Goal: Check status: Check status

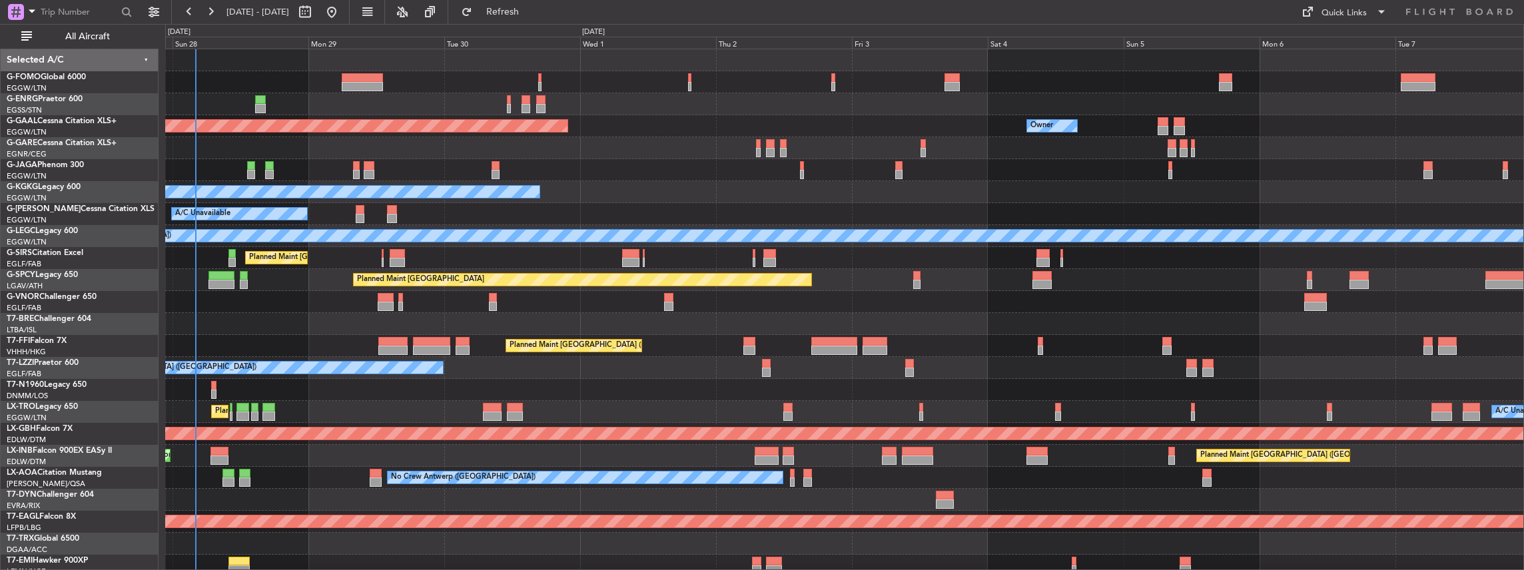
click at [218, 306] on div "Unplanned Maint [GEOGRAPHIC_DATA] ([GEOGRAPHIC_DATA]) A/C Unavailable Planned […" at bounding box center [844, 400] width 1359 height 703
click at [95, 32] on span "All Aircraft" at bounding box center [88, 36] width 106 height 9
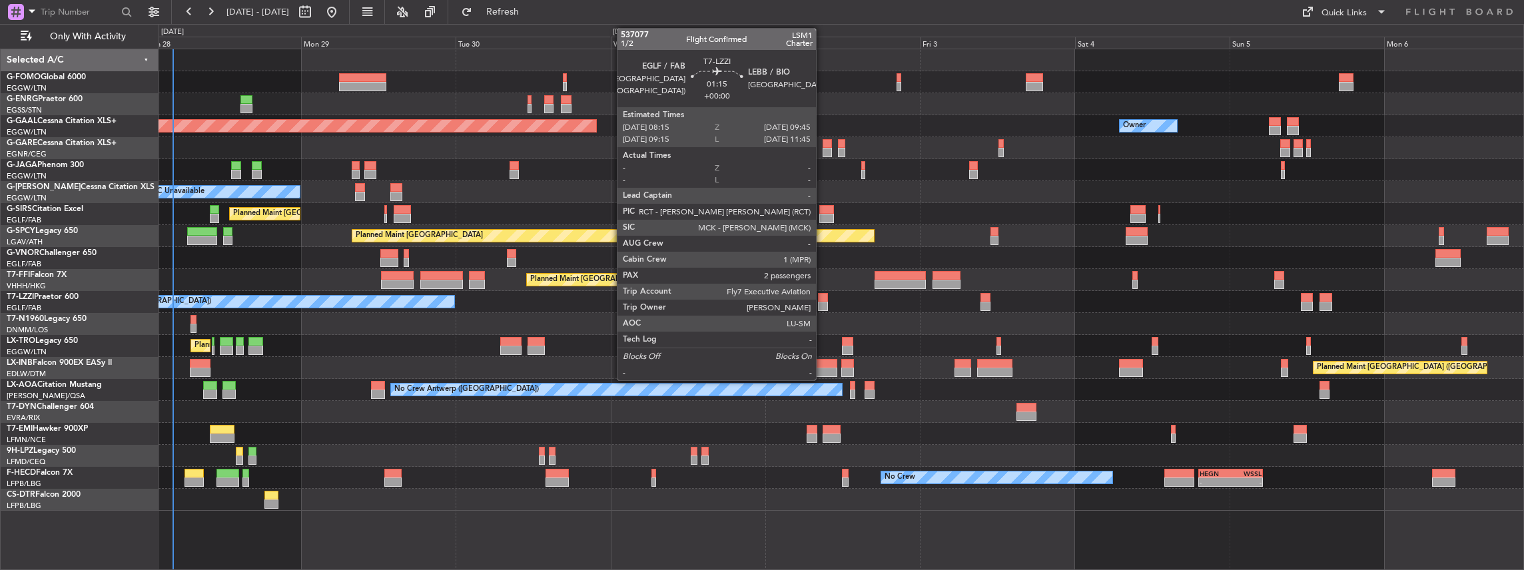
click at [823, 304] on div at bounding box center [823, 306] width 10 height 9
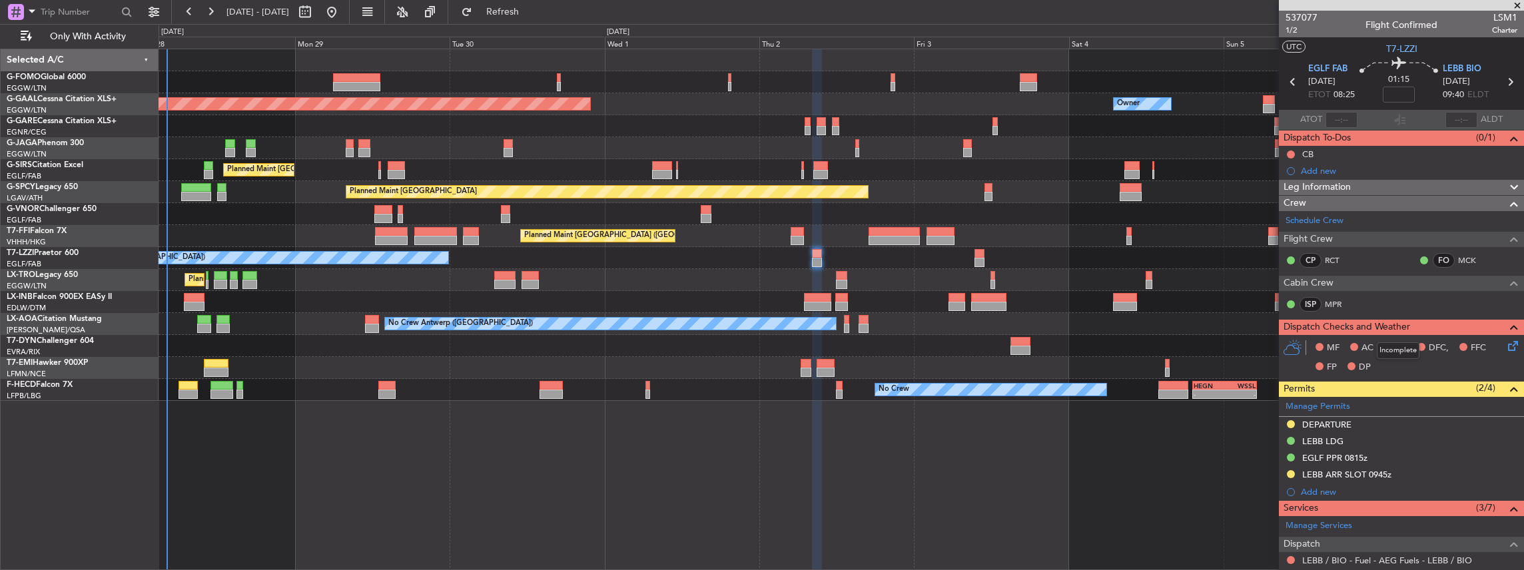
click at [1355, 330] on fb-app "[DATE] - [DATE] Refresh Quick Links Only With Activity Owner Planned [GEOGRAPHI…" at bounding box center [762, 290] width 1524 height 560
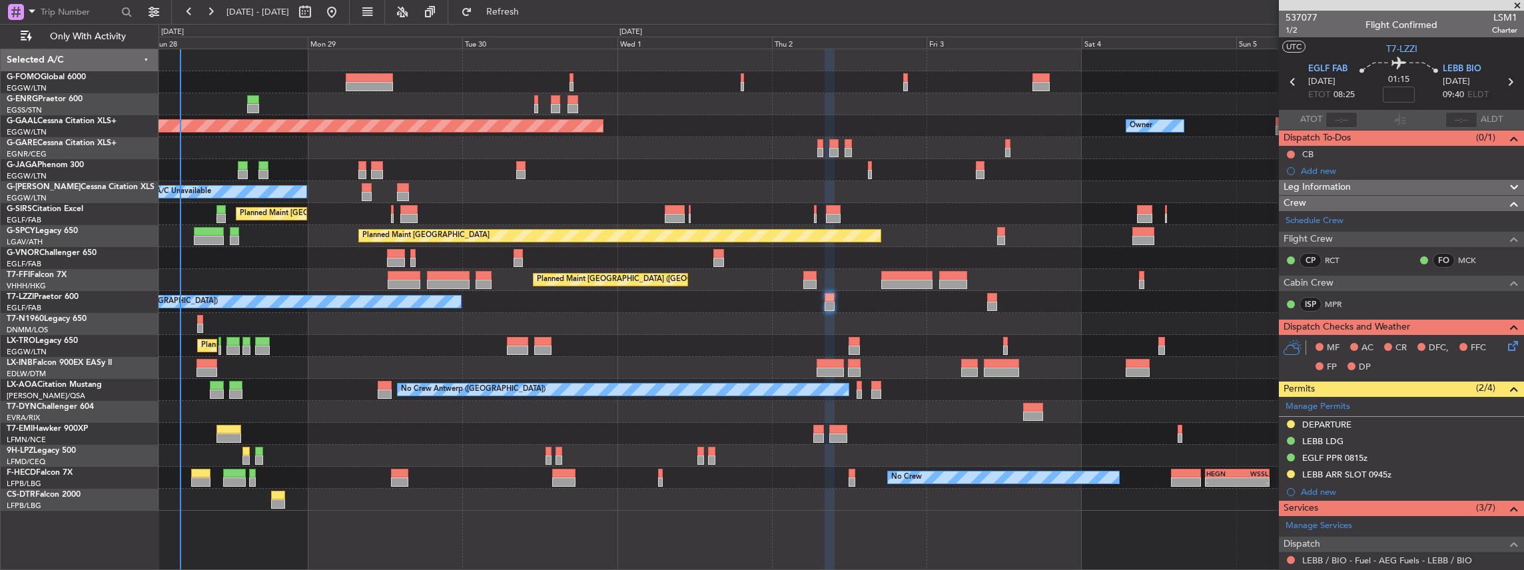
click at [350, 331] on div at bounding box center [841, 324] width 1365 height 22
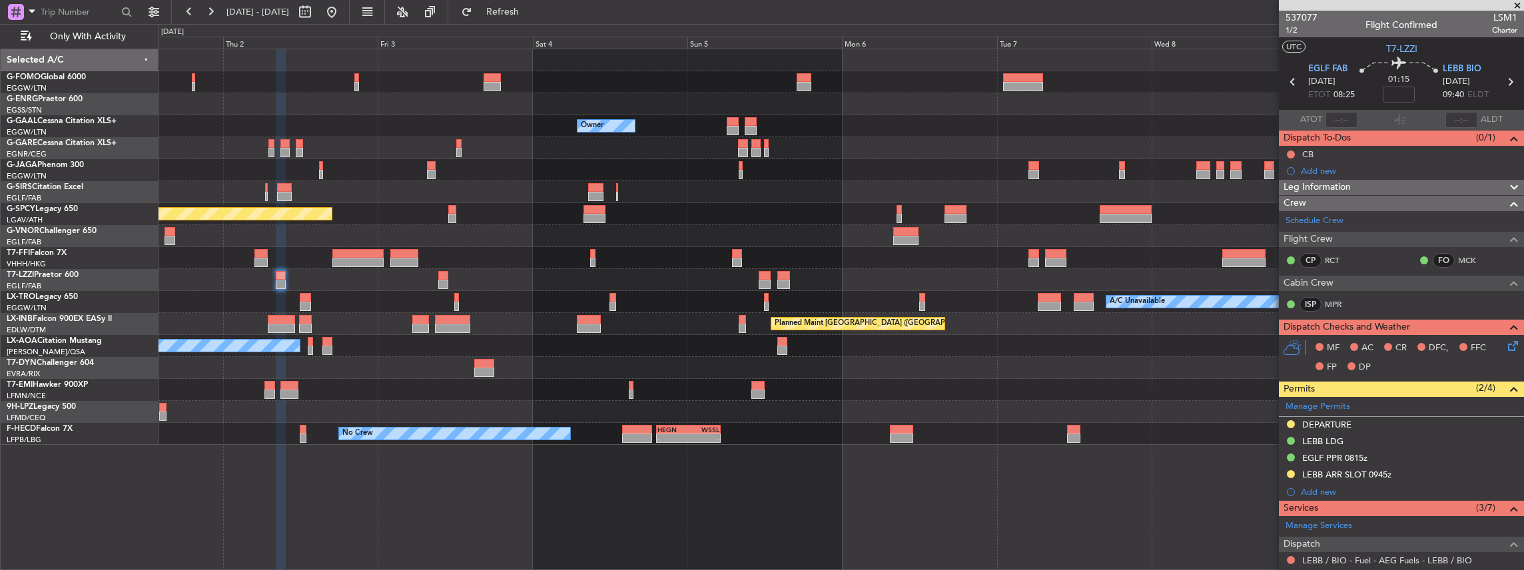
click at [807, 288] on div "A/C Unavailable [GEOGRAPHIC_DATA] ([GEOGRAPHIC_DATA])" at bounding box center [841, 280] width 1365 height 22
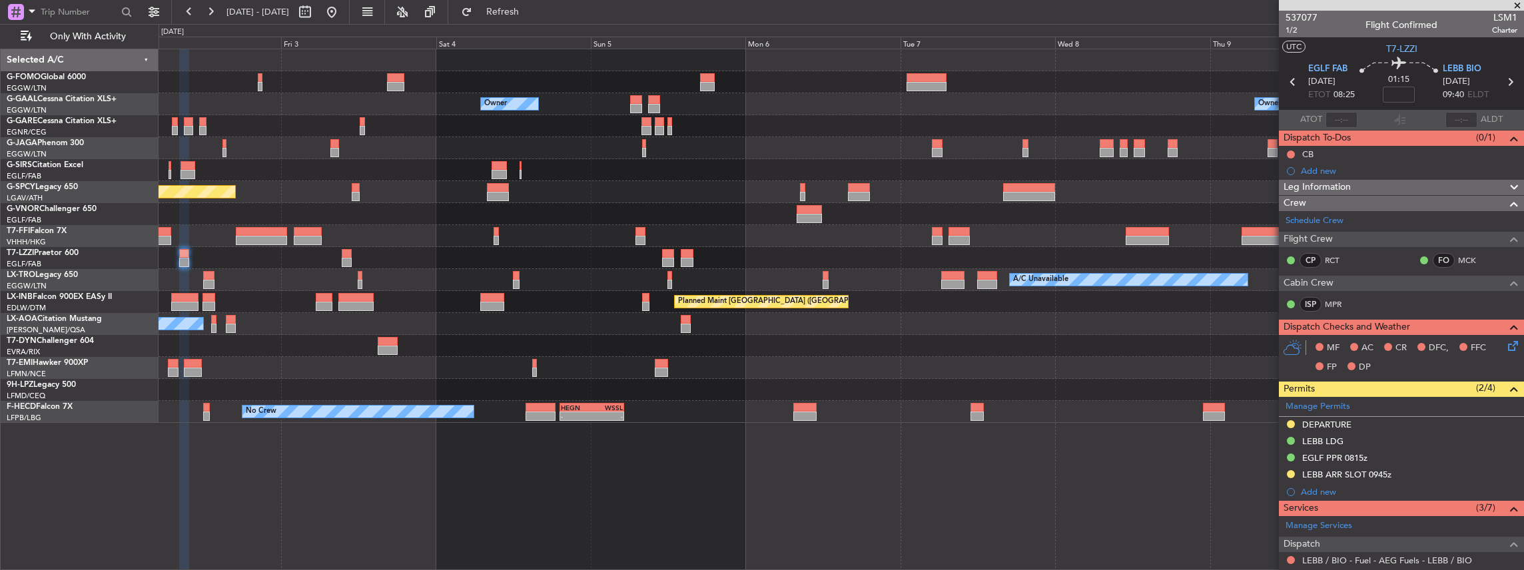
click at [1104, 268] on div "Owner Owner Owner Planned [GEOGRAPHIC_DATA] Planned Maint [GEOGRAPHIC_DATA] Pla…" at bounding box center [841, 236] width 1365 height 374
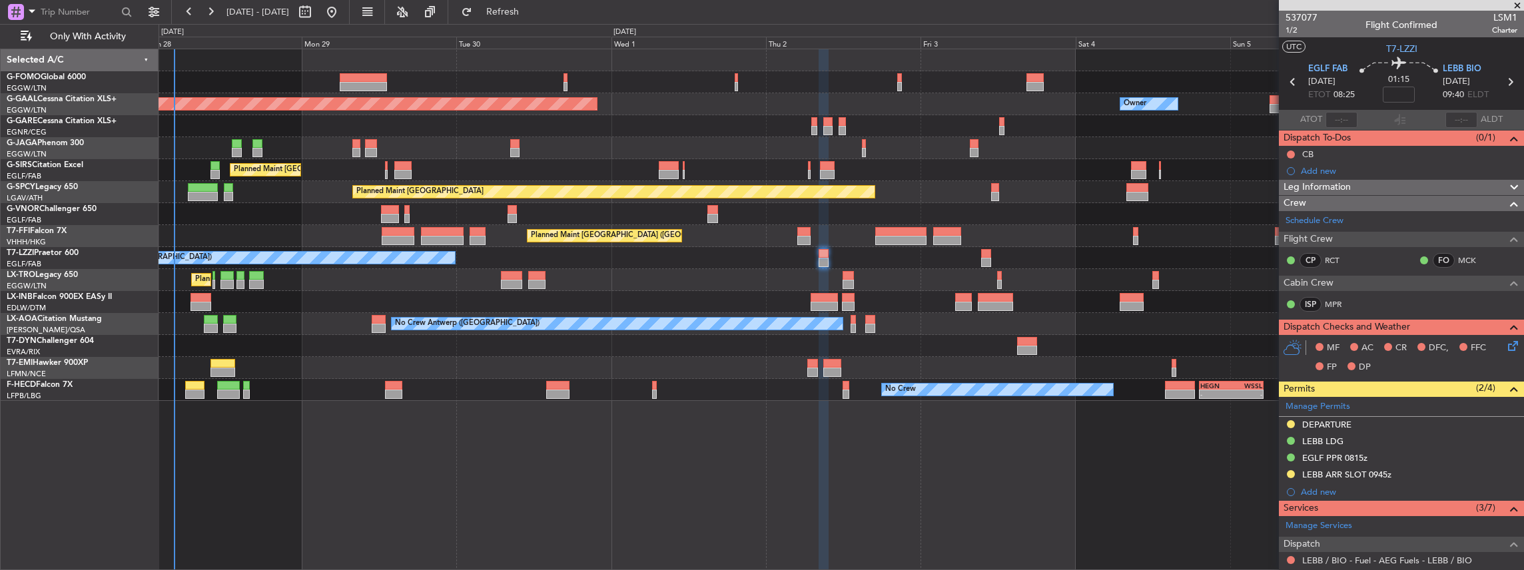
click at [1147, 357] on div "Owner Planned [GEOGRAPHIC_DATA] Planned Maint [GEOGRAPHIC_DATA] ([GEOGRAPHIC_DA…" at bounding box center [841, 225] width 1365 height 352
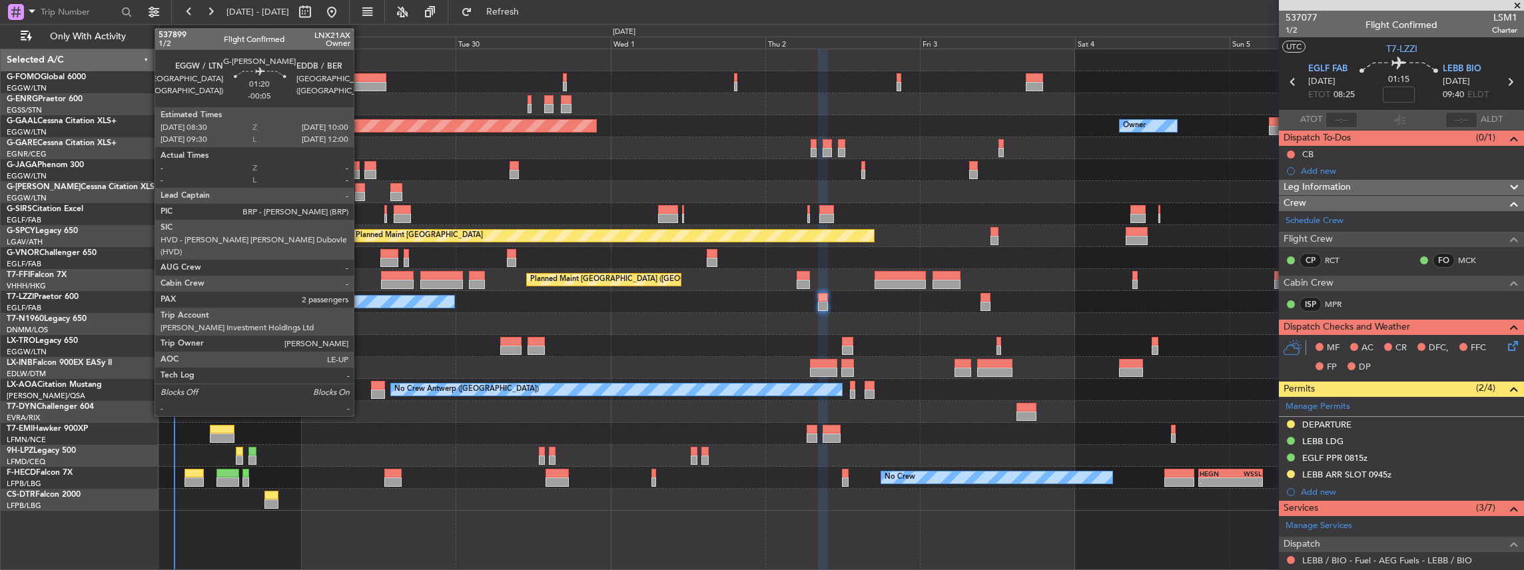
click at [360, 194] on div at bounding box center [360, 196] width 10 height 9
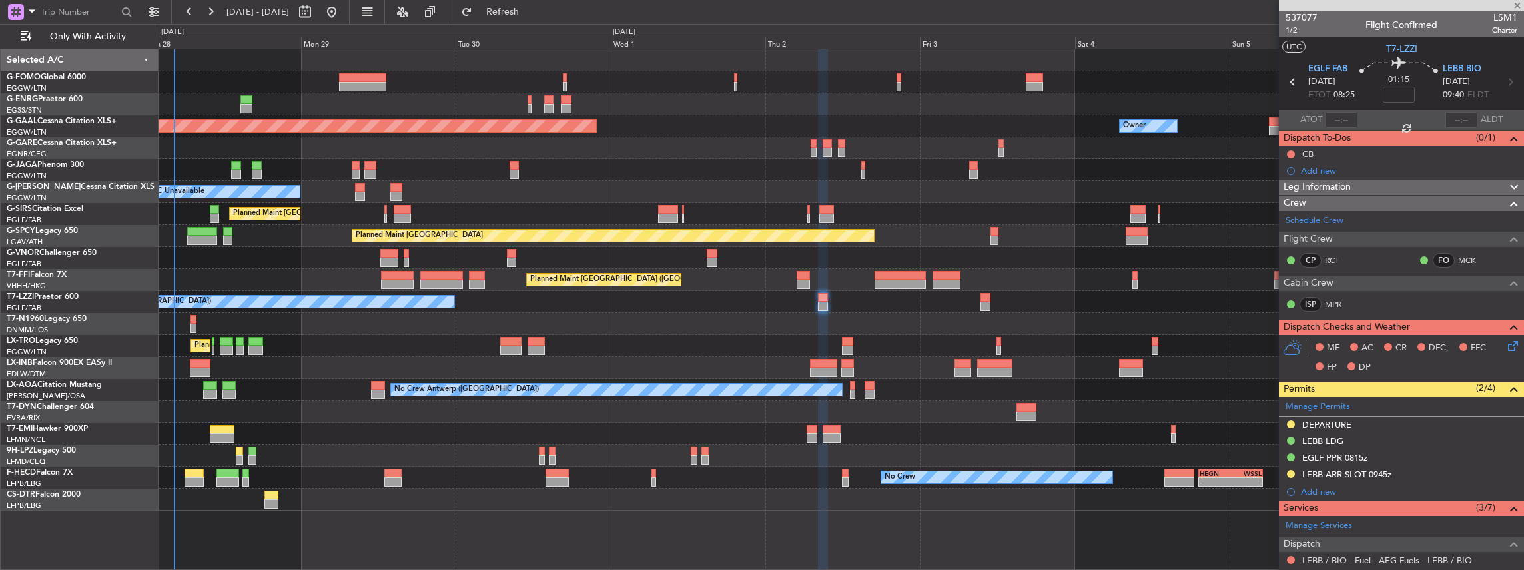
type input "-00:05"
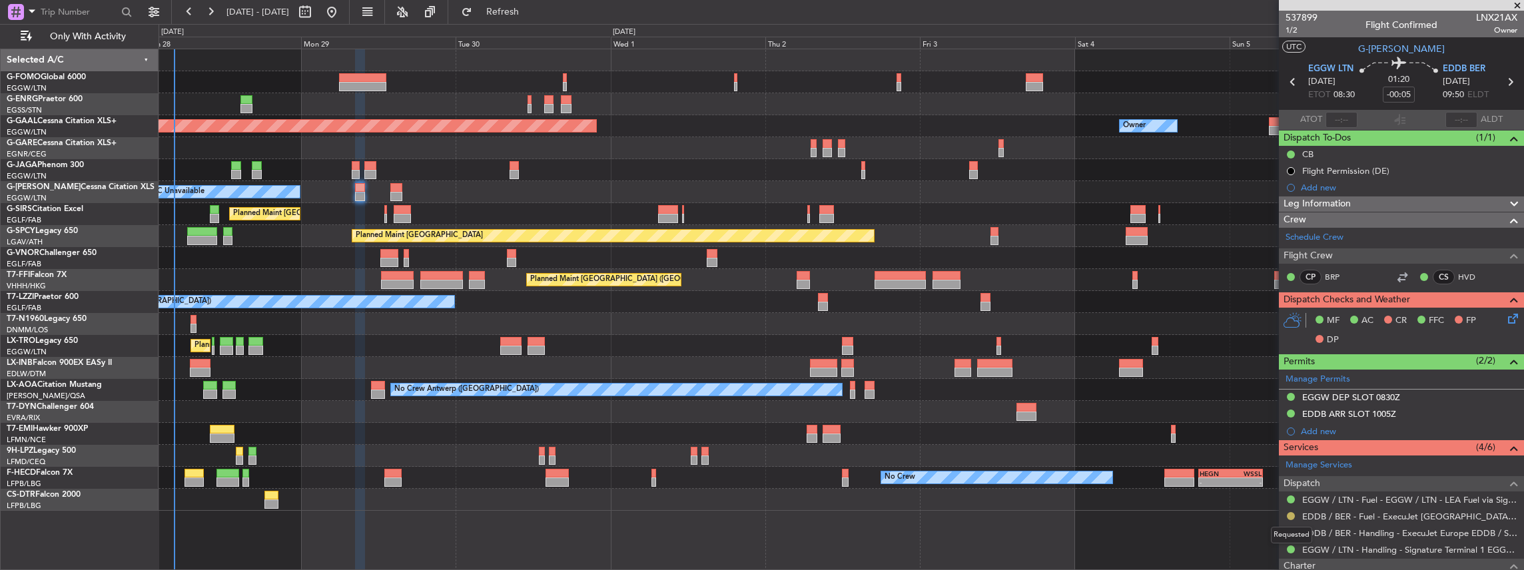
click at [1289, 513] on button at bounding box center [1291, 516] width 8 height 8
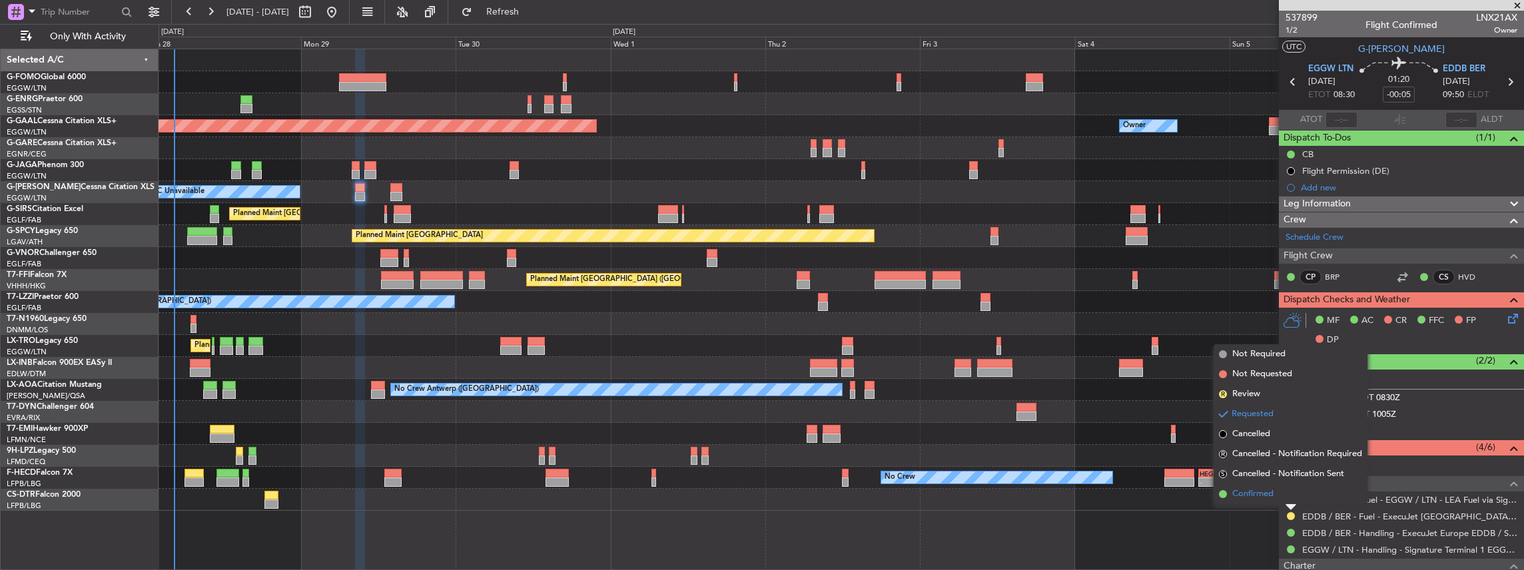
click at [1260, 498] on span "Confirmed" at bounding box center [1252, 494] width 41 height 13
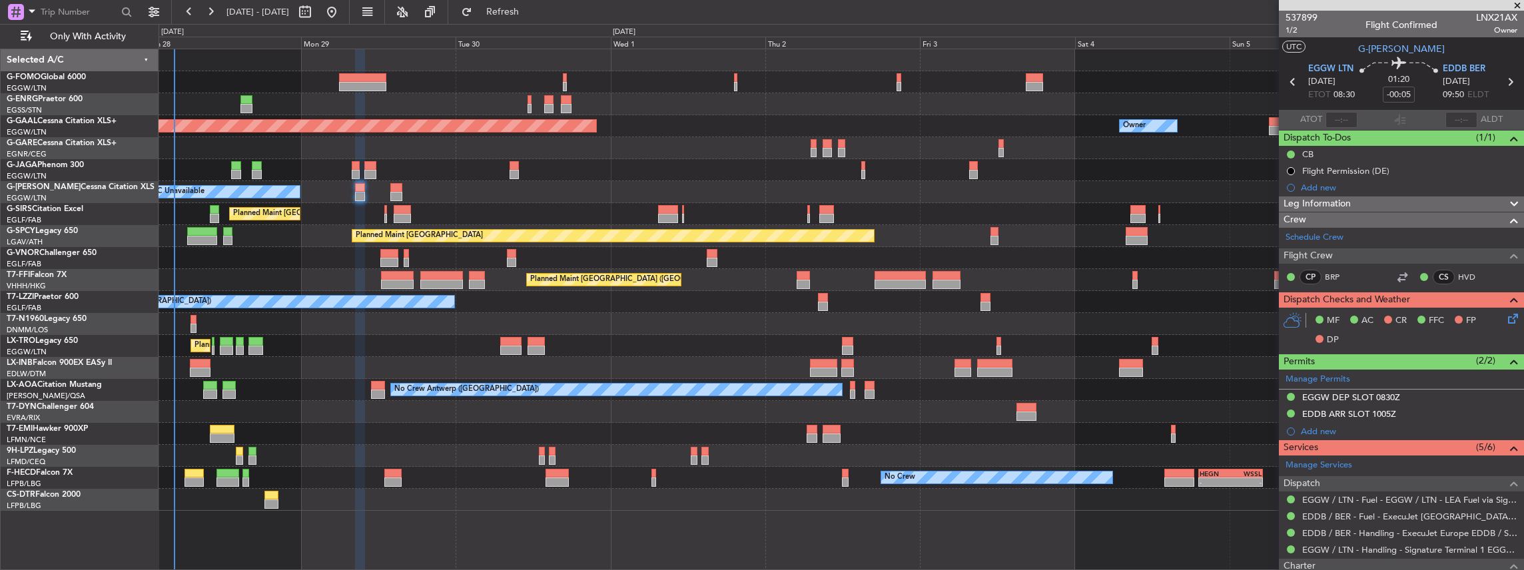
click at [1507, 81] on icon at bounding box center [1509, 81] width 17 height 17
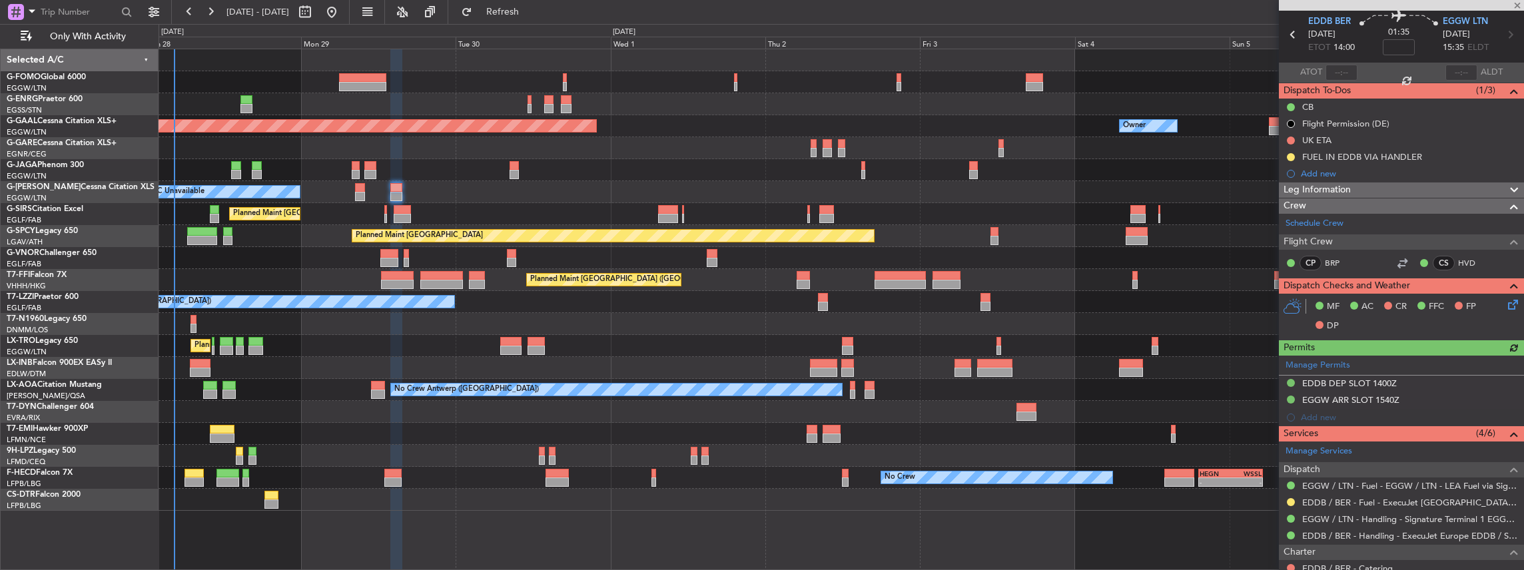
scroll to position [89, 0]
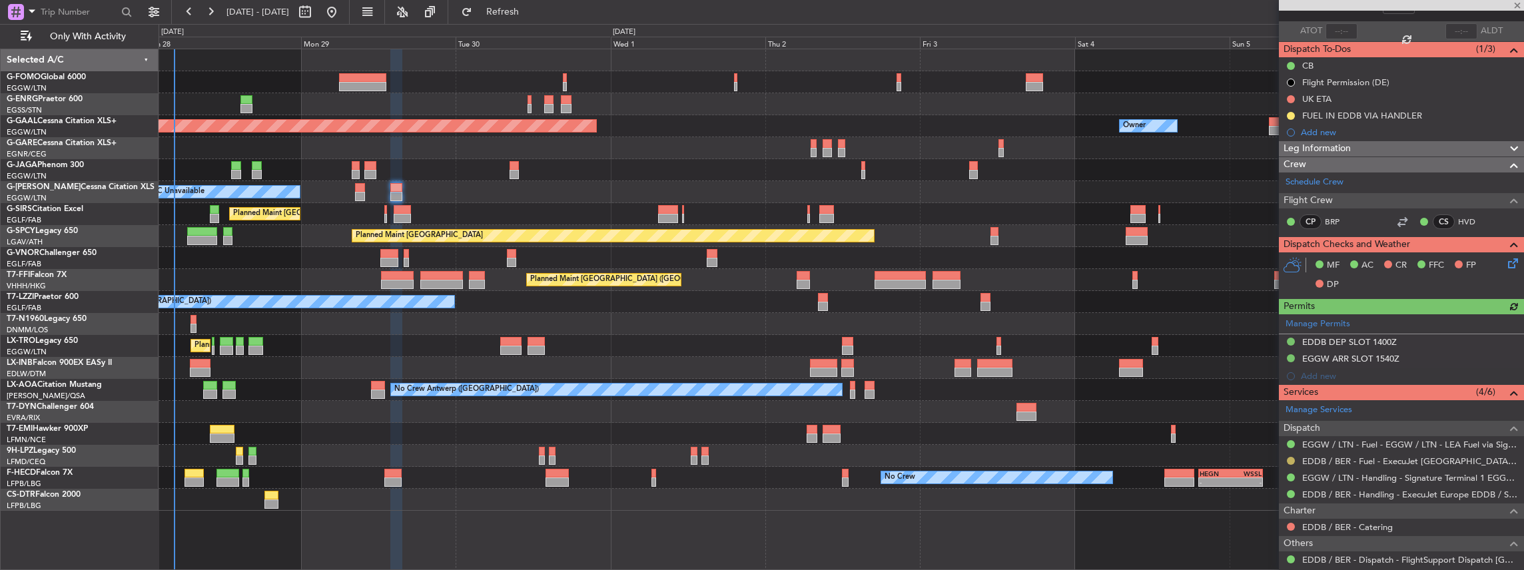
click at [1291, 457] on button at bounding box center [1291, 461] width 8 height 8
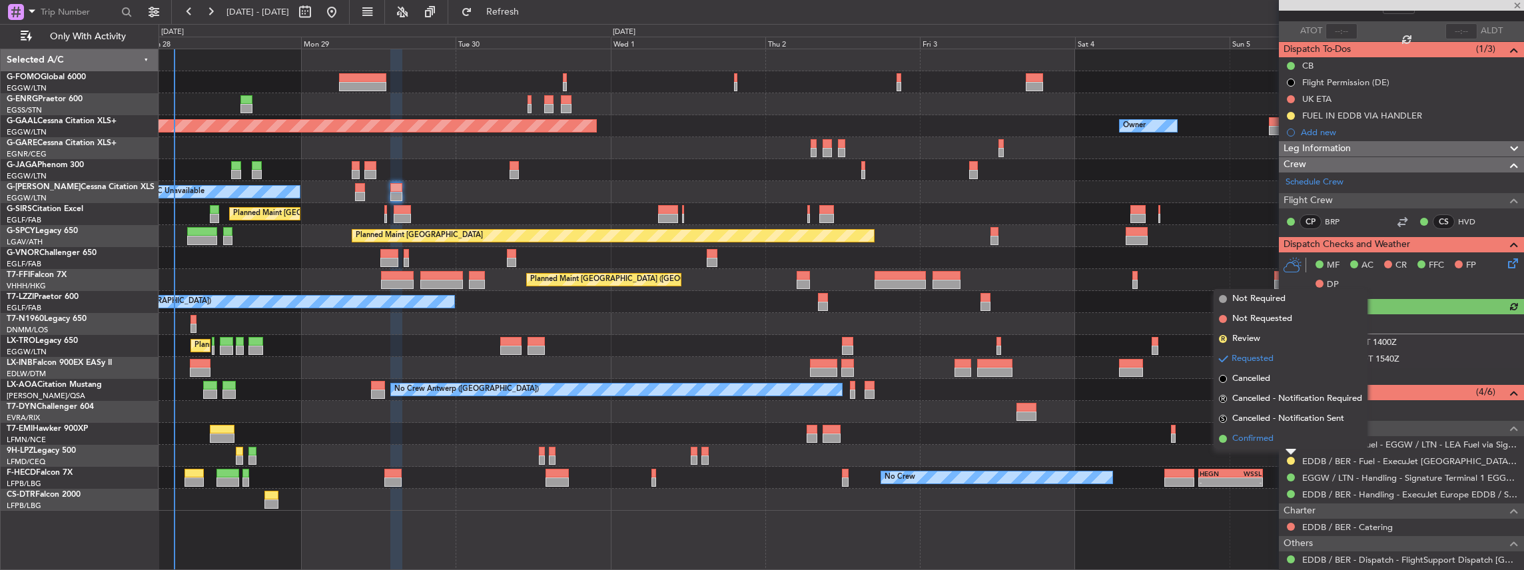
click at [1253, 438] on span "Confirmed" at bounding box center [1252, 438] width 41 height 13
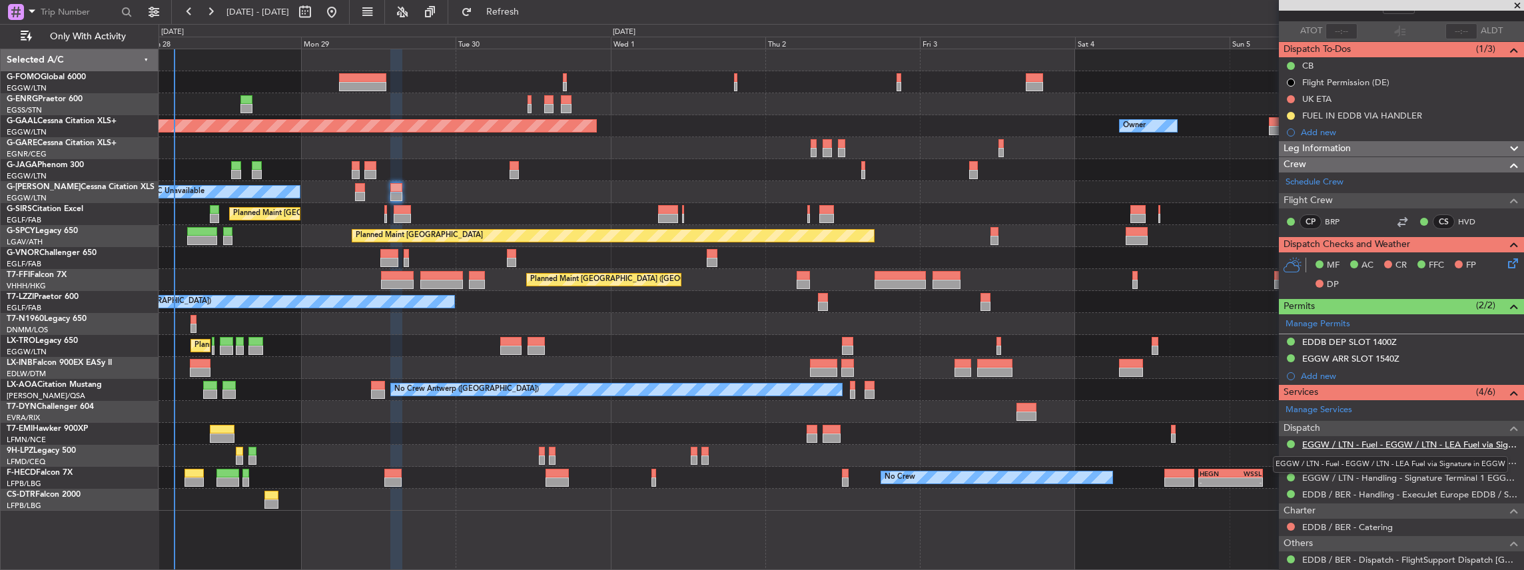
scroll to position [0, 0]
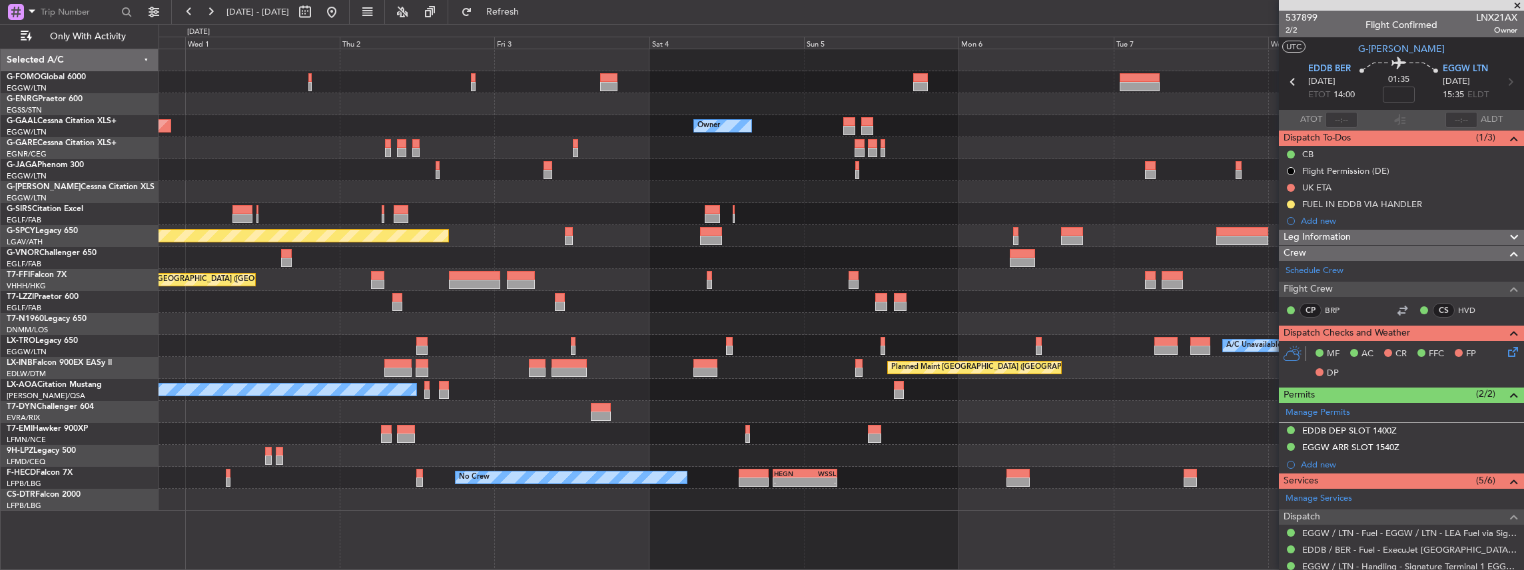
click at [615, 299] on div "A/C Unavailable [GEOGRAPHIC_DATA] ([GEOGRAPHIC_DATA])" at bounding box center [841, 302] width 1365 height 22
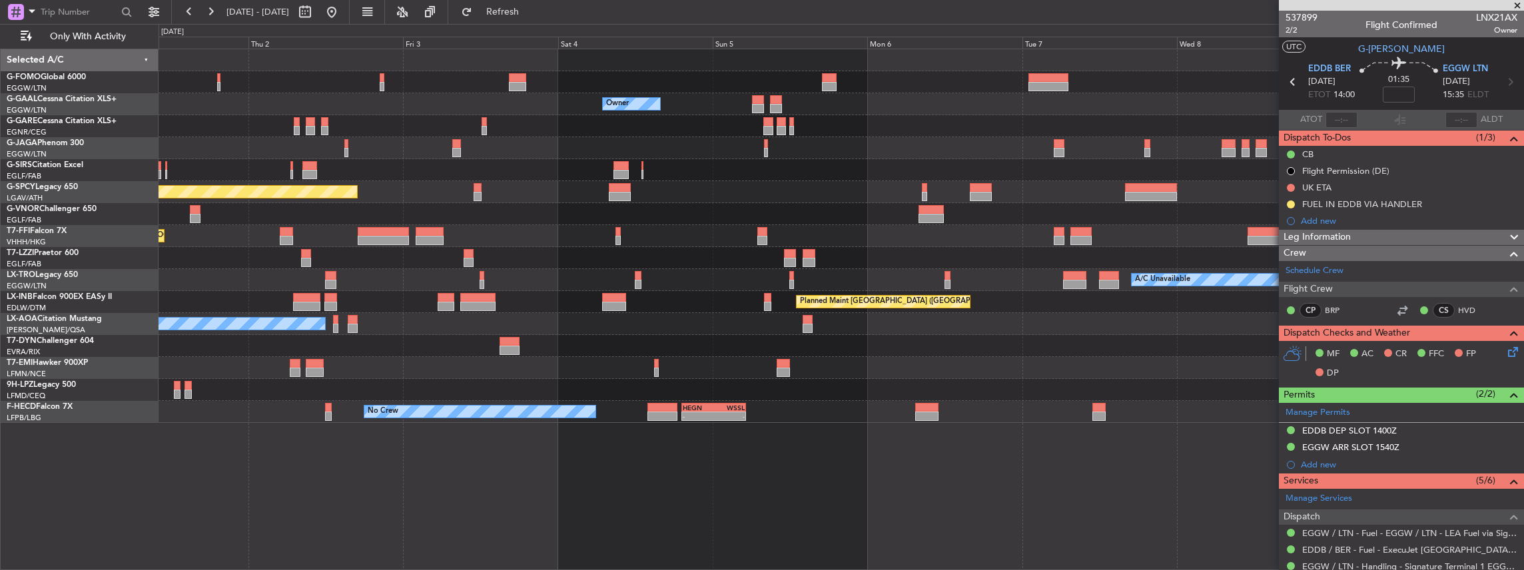
click at [783, 311] on div "Planned Maint [GEOGRAPHIC_DATA] ([GEOGRAPHIC_DATA])" at bounding box center [841, 302] width 1365 height 22
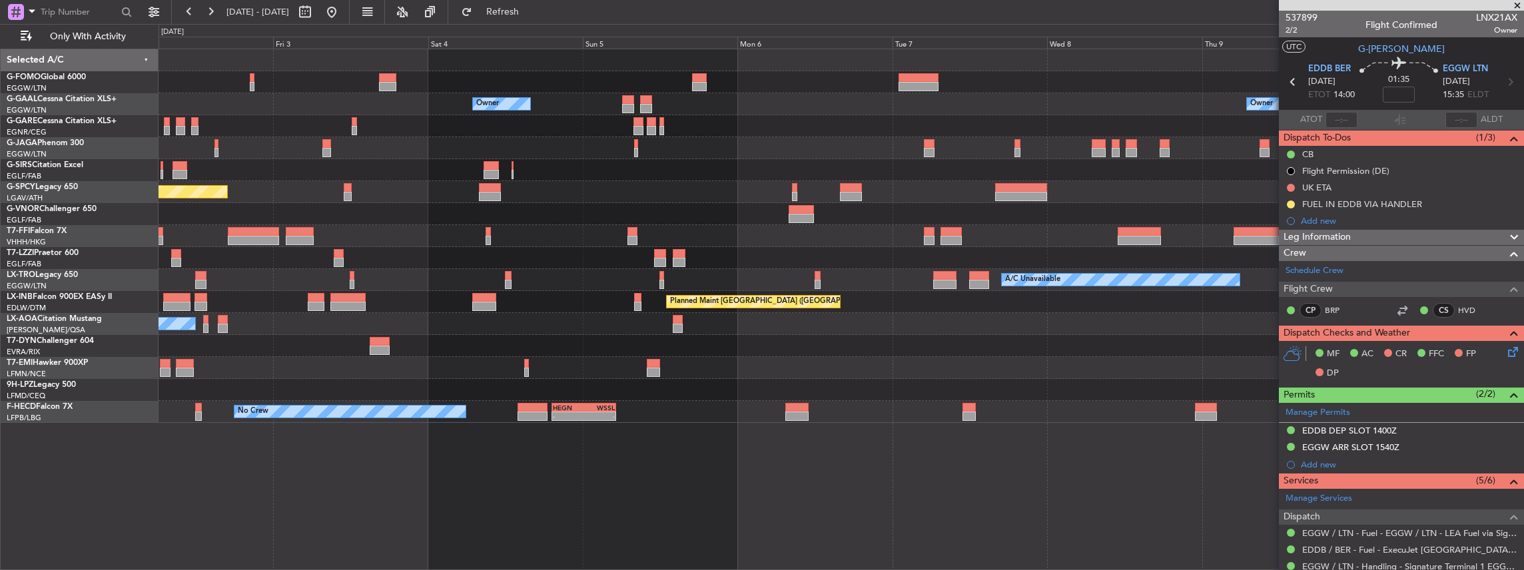
click at [1048, 269] on div "A/C Unavailable" at bounding box center [841, 280] width 1365 height 22
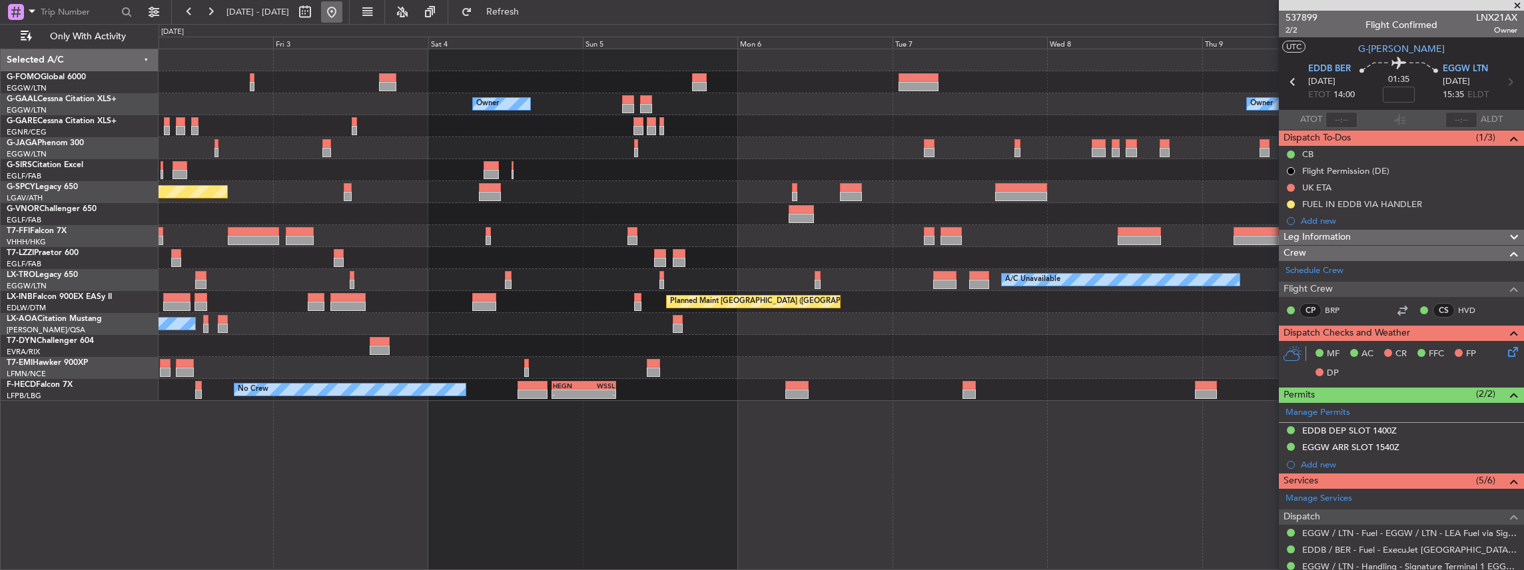
click at [342, 15] on button at bounding box center [331, 11] width 21 height 21
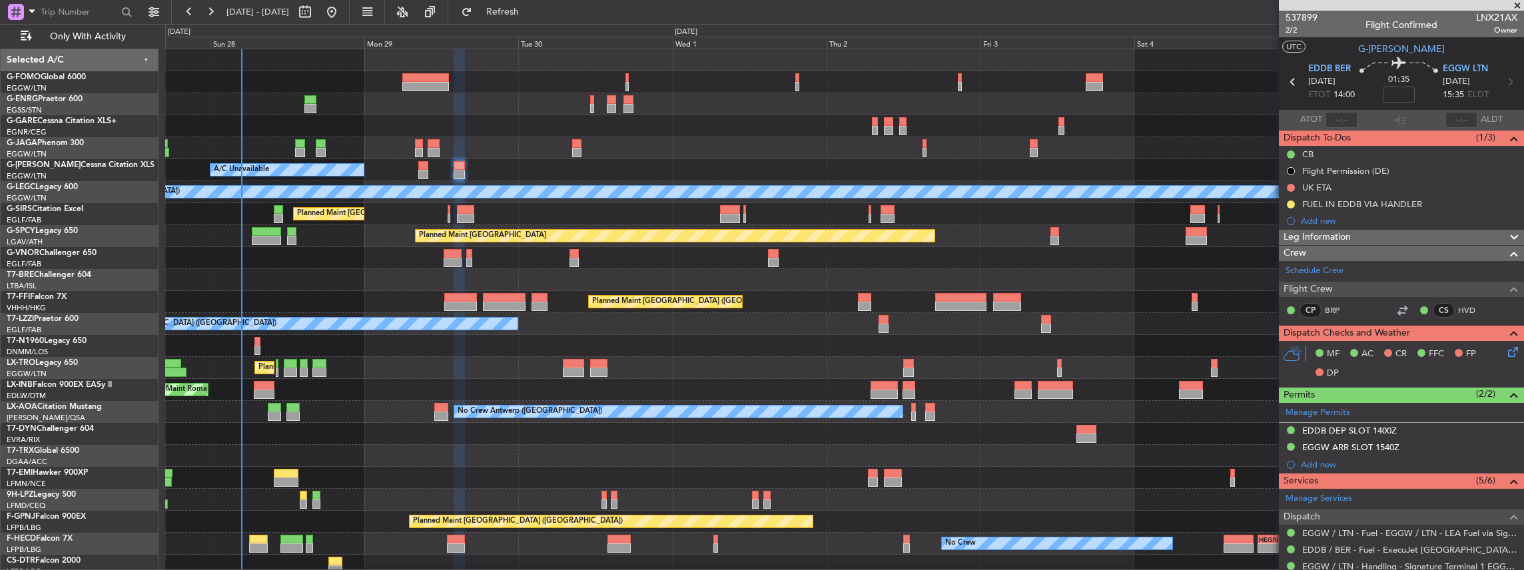
click at [380, 177] on div "A/C Unavailable" at bounding box center [844, 170] width 1359 height 22
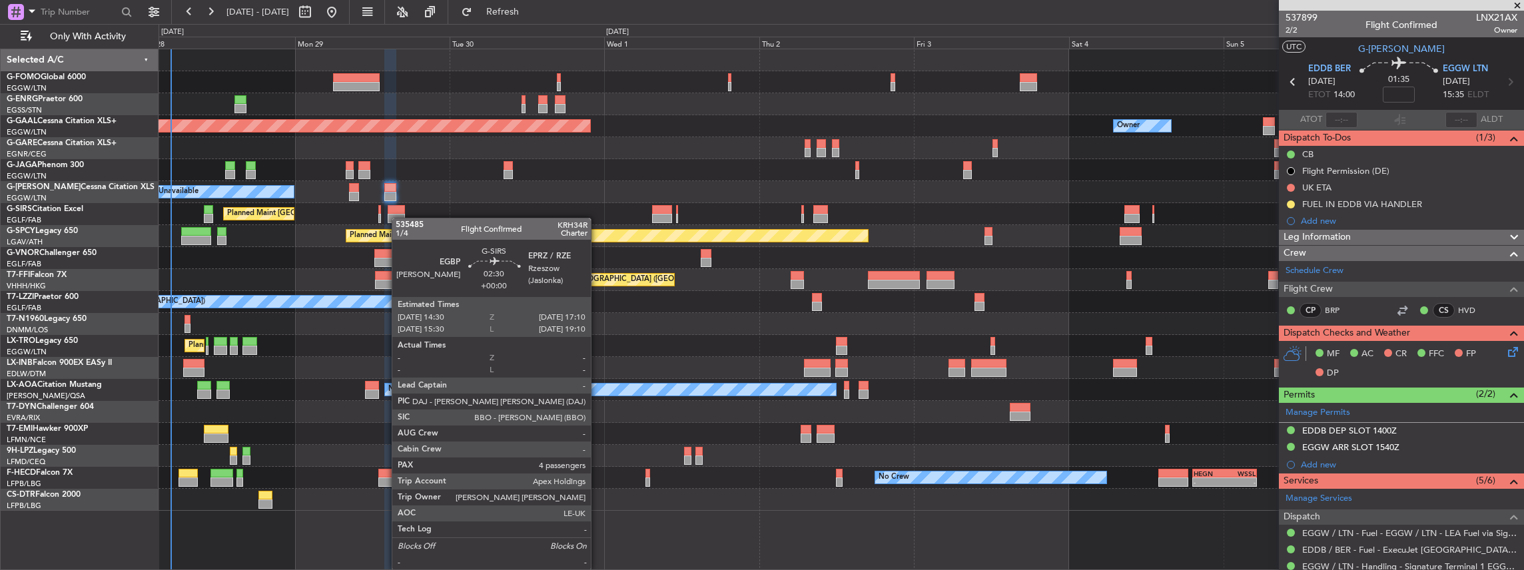
click at [398, 218] on div "Unplanned Maint [GEOGRAPHIC_DATA] ([GEOGRAPHIC_DATA]) A/C Unavailable Planned […" at bounding box center [841, 280] width 1365 height 462
